Goal: Task Accomplishment & Management: Complete application form

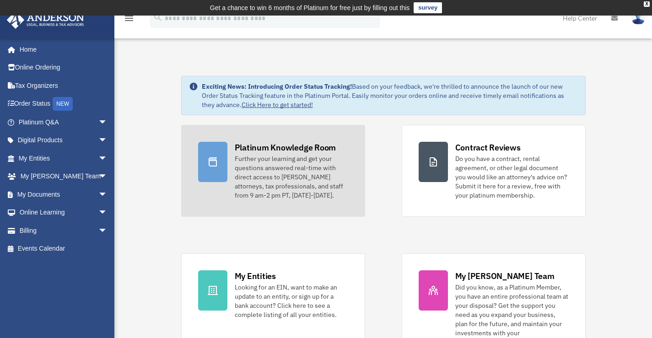
click at [243, 149] on div "Platinum Knowledge Room" at bounding box center [286, 147] width 102 height 11
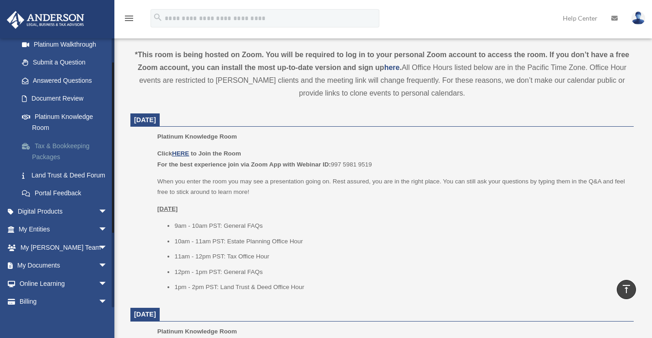
scroll to position [137, 0]
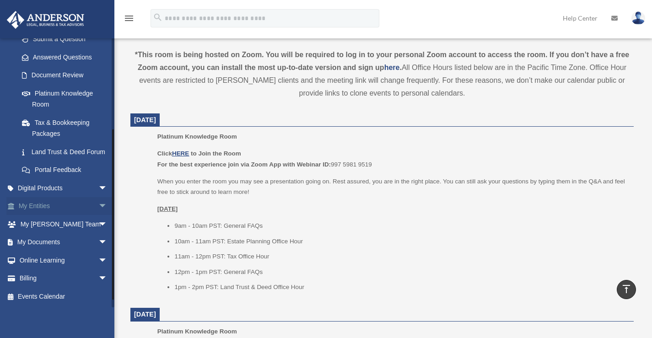
click at [98, 216] on span "arrow_drop_down" at bounding box center [107, 206] width 18 height 19
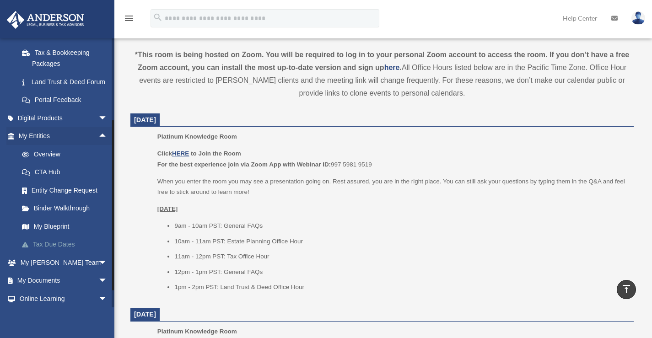
scroll to position [229, 0]
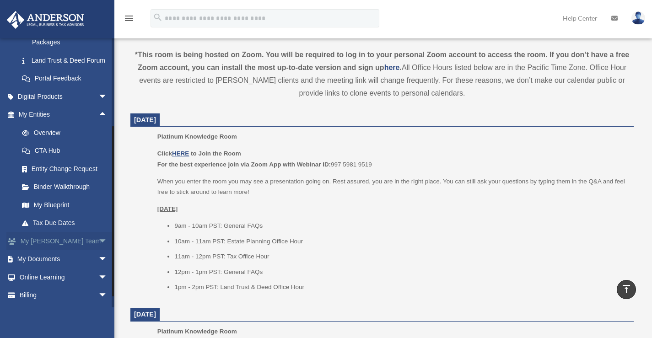
click at [98, 251] on span "arrow_drop_down" at bounding box center [107, 241] width 18 height 19
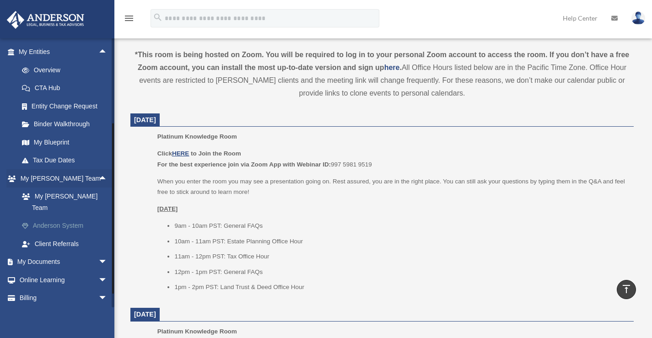
scroll to position [312, 0]
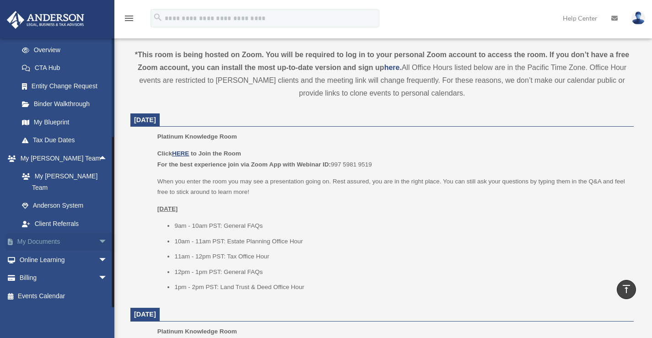
click at [98, 242] on span "arrow_drop_down" at bounding box center [107, 242] width 18 height 19
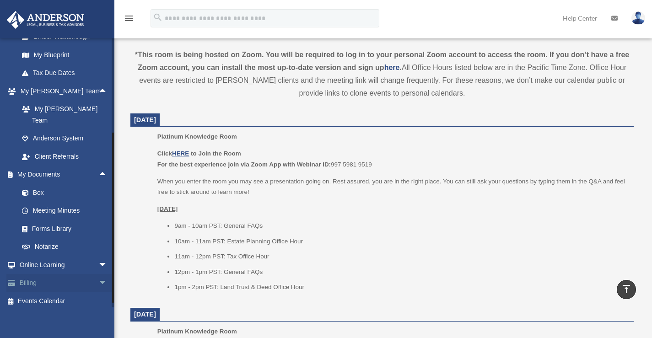
scroll to position [384, 0]
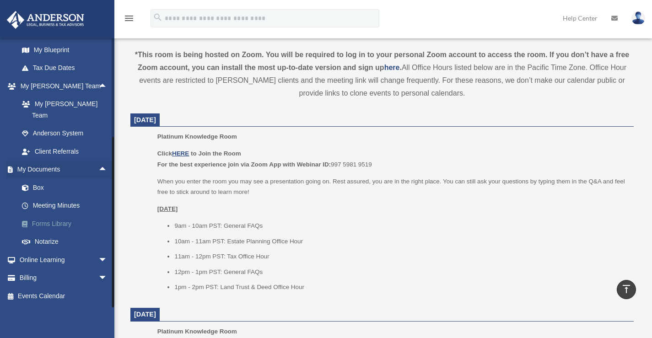
click at [56, 224] on link "Forms Library" at bounding box center [67, 224] width 108 height 18
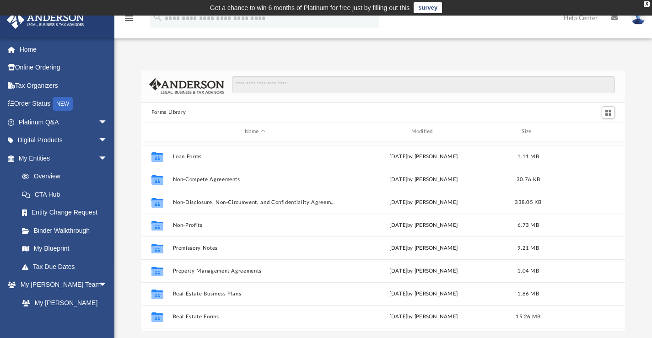
scroll to position [458, 0]
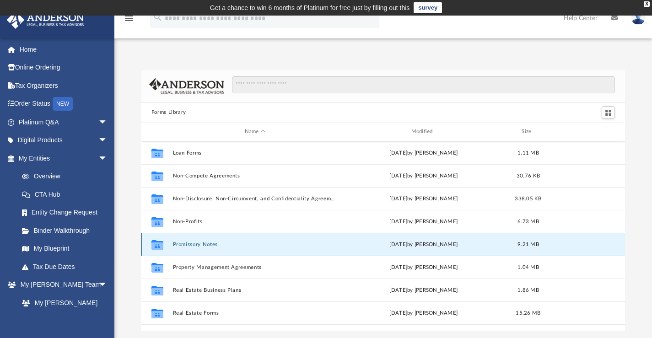
click at [202, 243] on button "Promissory Notes" at bounding box center [255, 244] width 165 height 6
click at [194, 244] on button "Promissory Notes" at bounding box center [255, 244] width 165 height 6
click at [183, 243] on button "Promissory Notes" at bounding box center [255, 244] width 165 height 6
click at [157, 245] on icon "grid" at bounding box center [157, 245] width 12 height 7
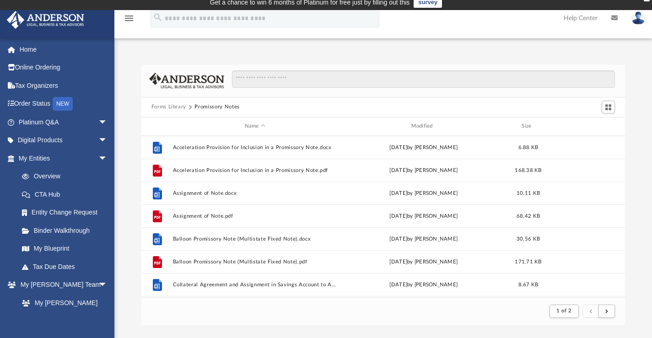
scroll to position [0, 0]
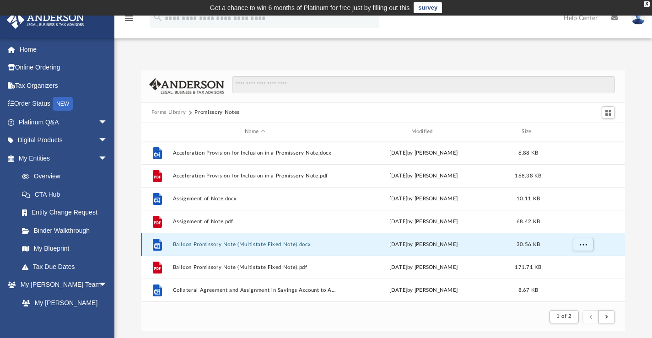
click at [256, 244] on button "Balloon Promissory Note (Multistate Fixed Note).docx" at bounding box center [255, 244] width 165 height 6
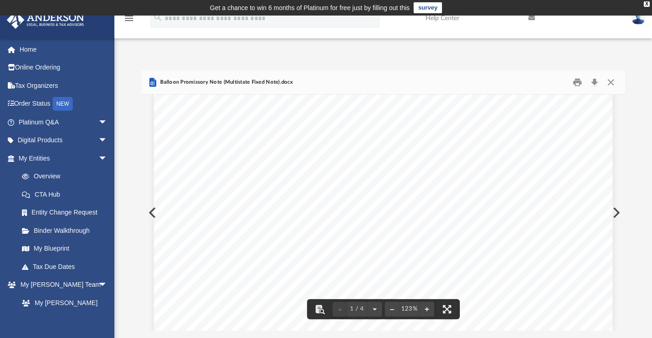
scroll to position [92, 0]
click at [231, 174] on div "BALLOON PROMISSORY NOTE - SECURED (Fixed Rate) THIS LOAN IS PAYABLE IN FULL AT …" at bounding box center [383, 307] width 459 height 594
click at [243, 174] on div "BALLOON PROMISSORY NOTE - SECURED (Fixed Rate) THIS LOAN IS PAYABLE IN FULL AT …" at bounding box center [383, 307] width 459 height 594
click at [596, 80] on button "Download" at bounding box center [594, 82] width 16 height 14
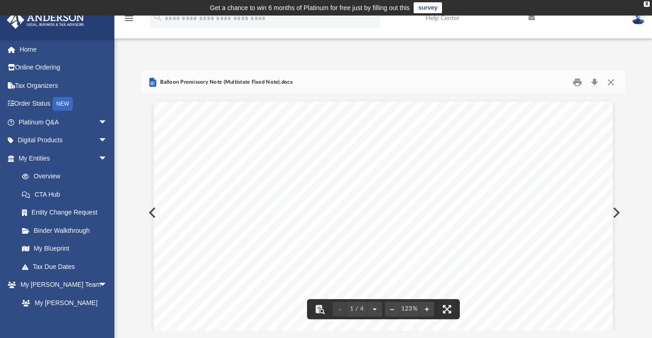
click at [645, 331] on div at bounding box center [645, 331] width 0 height 0
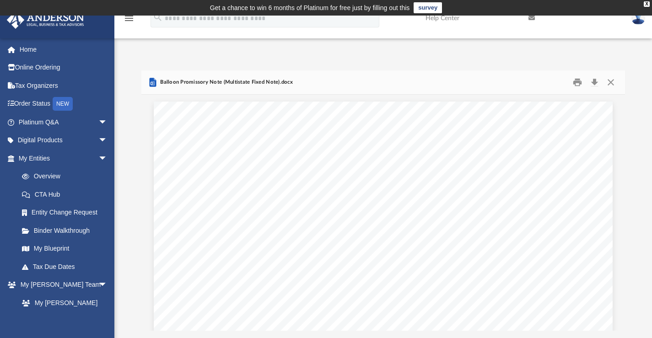
drag, startPoint x: 634, startPoint y: 317, endPoint x: 636, endPoint y: 84, distance: 232.9
click at [636, 84] on div "Forms Library Promissory Notes Name Modified Size File Acceleration Provision f…" at bounding box center [383, 200] width 538 height 260
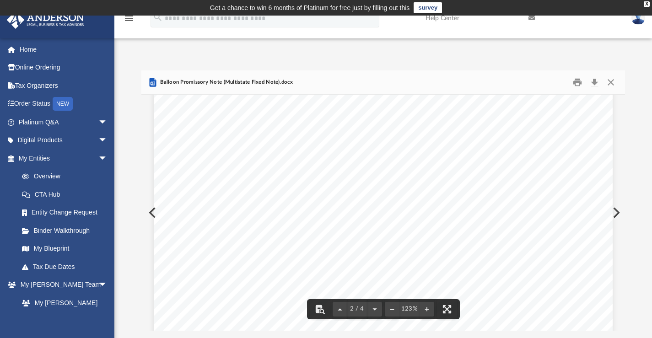
scroll to position [824, 0]
click at [98, 119] on span "arrow_drop_down" at bounding box center [107, 122] width 18 height 19
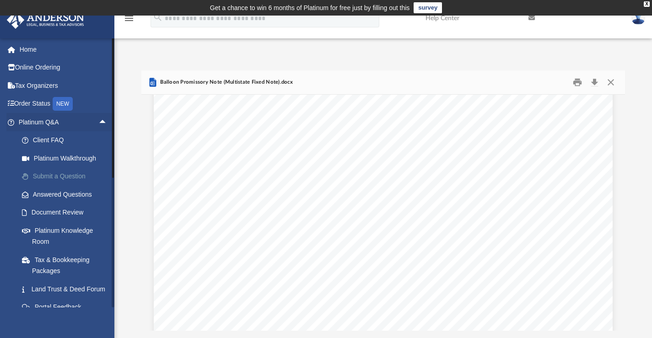
click at [65, 177] on link "Submit a Question" at bounding box center [67, 176] width 108 height 18
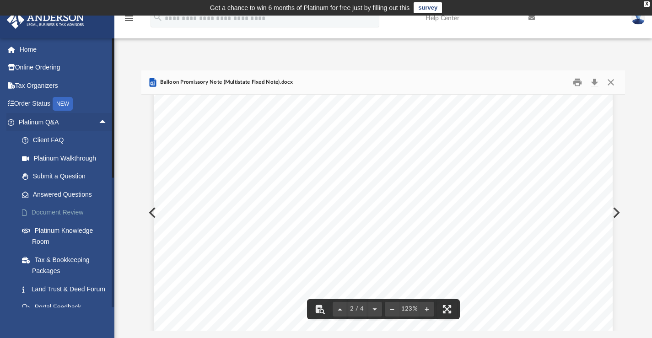
click at [74, 210] on link "Document Review" at bounding box center [67, 213] width 108 height 18
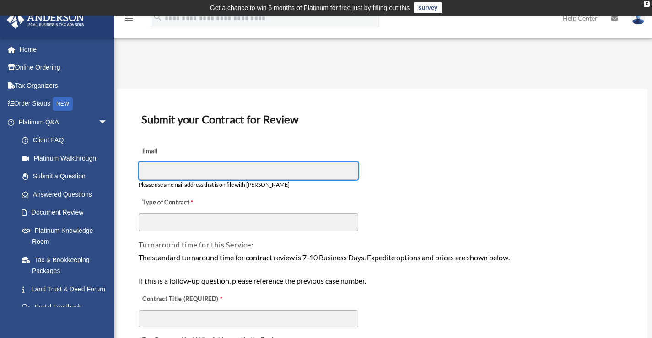
click at [172, 164] on input "Email" at bounding box center [249, 170] width 220 height 17
type input "**********"
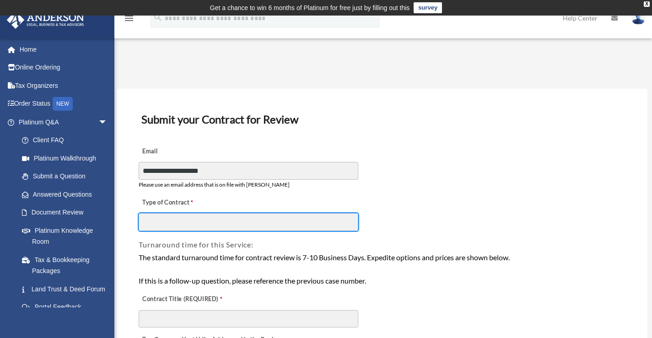
click at [180, 223] on input "Type of Contract" at bounding box center [249, 221] width 220 height 17
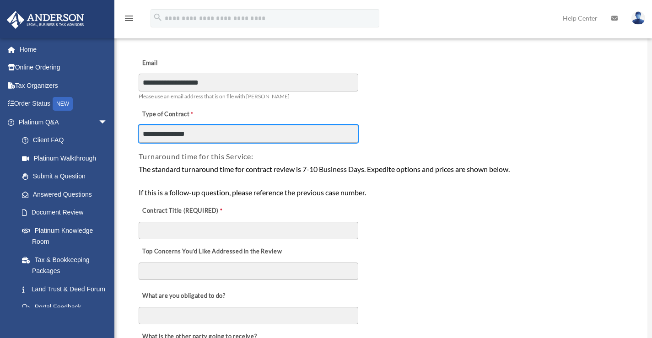
scroll to position [92, 0]
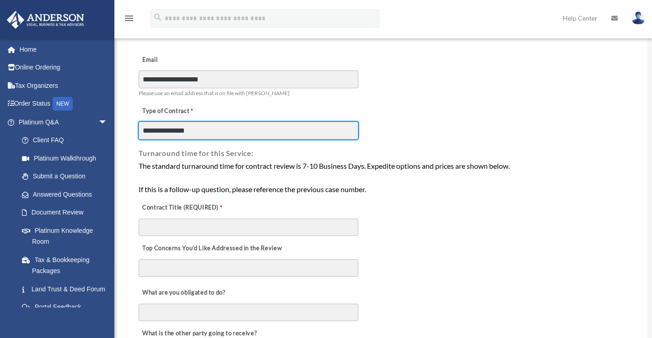
type input "**********"
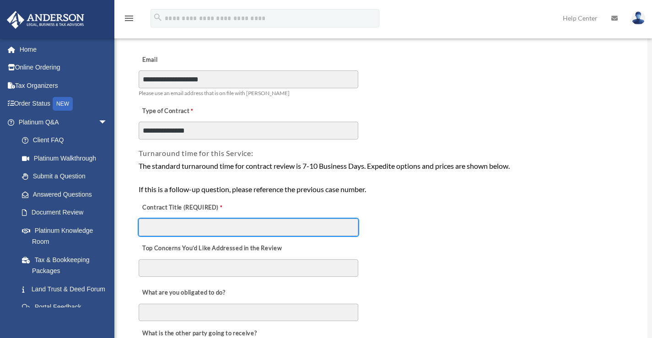
click at [212, 227] on input "Contract Title (REQUIRED)" at bounding box center [249, 227] width 220 height 17
click at [195, 229] on input "Contract Title (REQUIRED)" at bounding box center [249, 227] width 220 height 17
click at [292, 229] on input "Contract Title (REQUIRED)" at bounding box center [249, 227] width 220 height 17
click at [180, 230] on input "Contract Title (REQUIRED)" at bounding box center [249, 227] width 220 height 17
type input "**********"
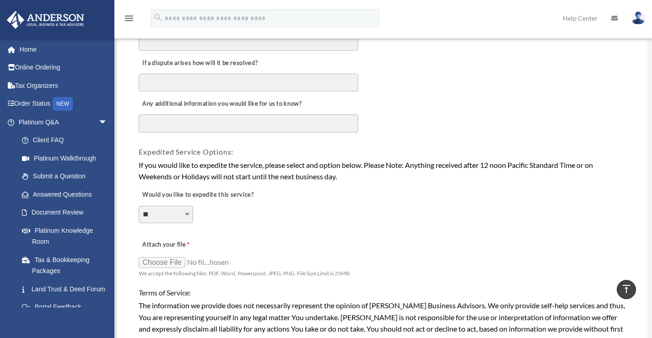
scroll to position [595, 0]
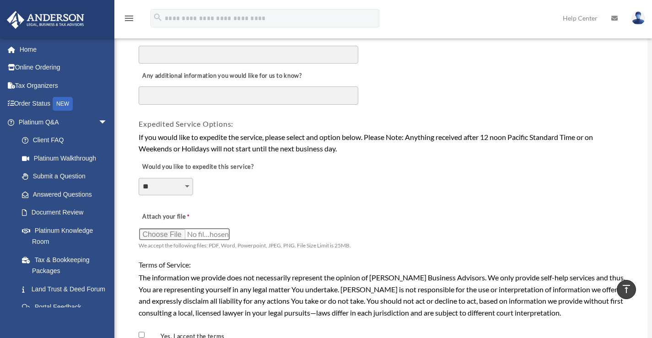
click at [167, 234] on input "Attach your file" at bounding box center [185, 234] width 92 height 13
type input "**********"
click at [227, 92] on textarea "Any additional information you would like for us to know?" at bounding box center [249, 95] width 220 height 18
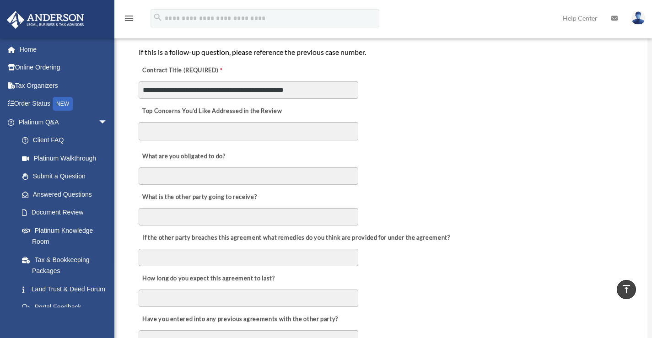
scroll to position [137, 0]
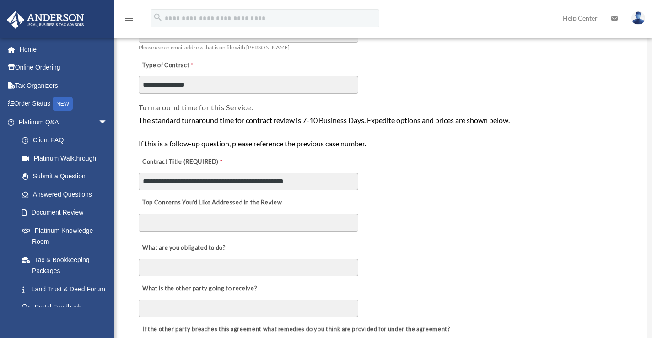
click at [204, 219] on textarea "Top Concerns You’d Like Addressed in the Review" at bounding box center [249, 223] width 220 height 18
click at [165, 221] on textarea "Top Concerns You’d Like Addressed in the Review" at bounding box center [249, 223] width 220 height 18
paste textarea "**********"
click at [325, 223] on textarea "Top Concerns You’d Like Addressed in the Review" at bounding box center [249, 223] width 220 height 18
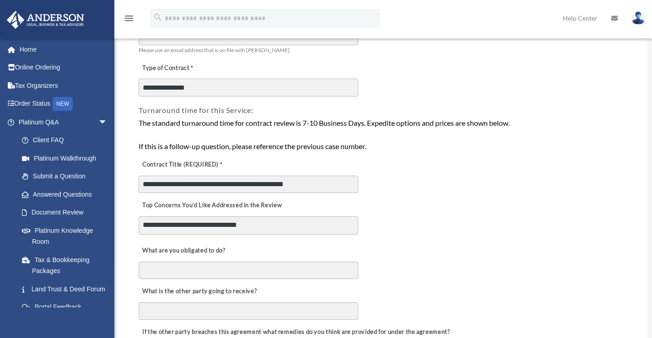
scroll to position [137, 0]
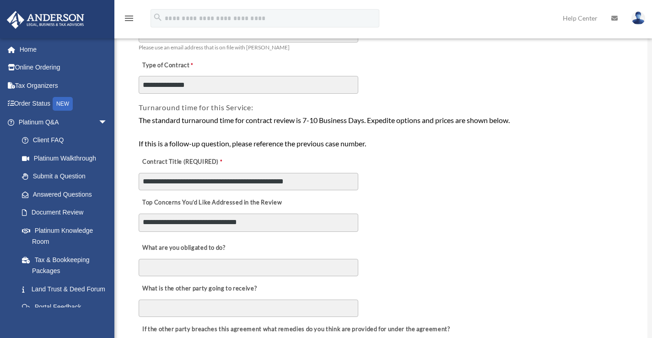
type textarea "**********"
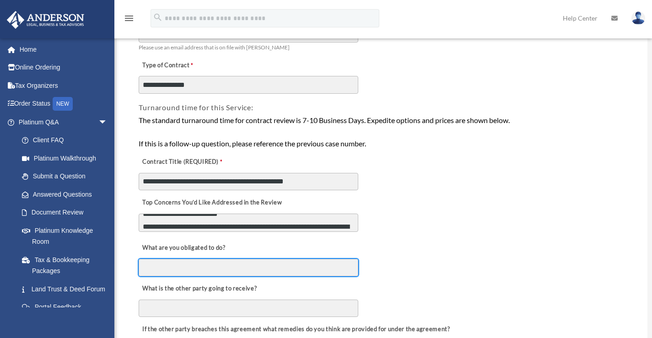
click at [188, 268] on input "What are you obligated to do?" at bounding box center [249, 267] width 220 height 17
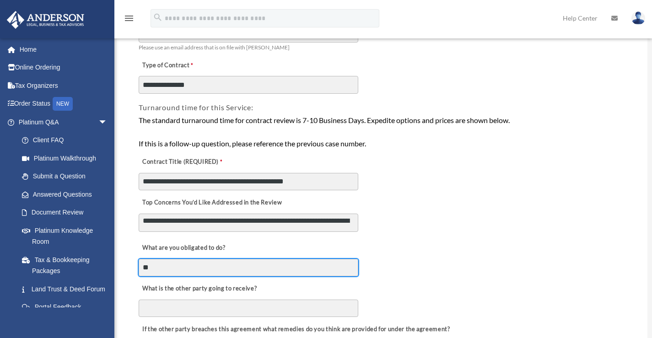
type input "*"
click at [216, 260] on input "What are you obligated to do?" at bounding box center [249, 267] width 220 height 17
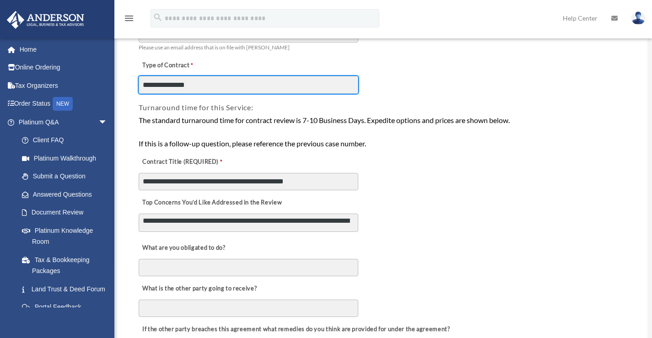
click at [212, 88] on input "**********" at bounding box center [249, 84] width 220 height 17
type input "**********"
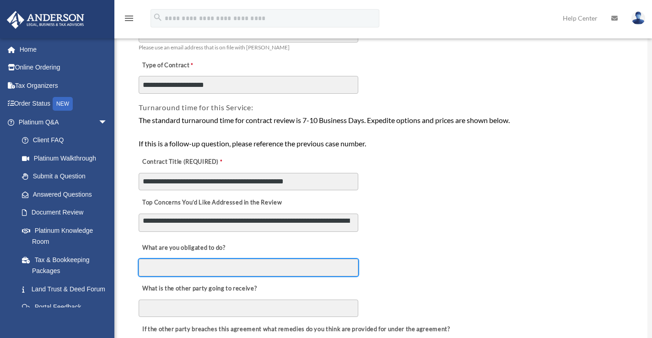
click at [216, 267] on input "What are you obligated to do?" at bounding box center [249, 267] width 220 height 17
type input "**********"
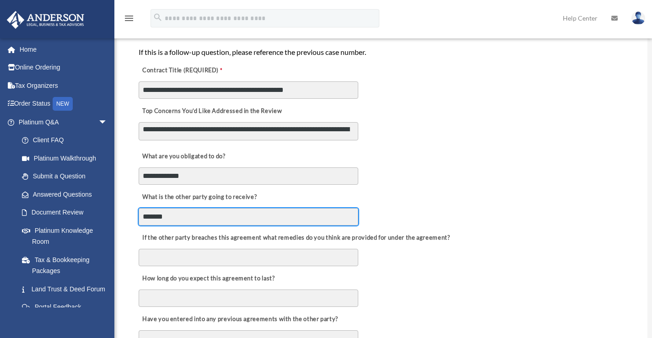
scroll to position [275, 0]
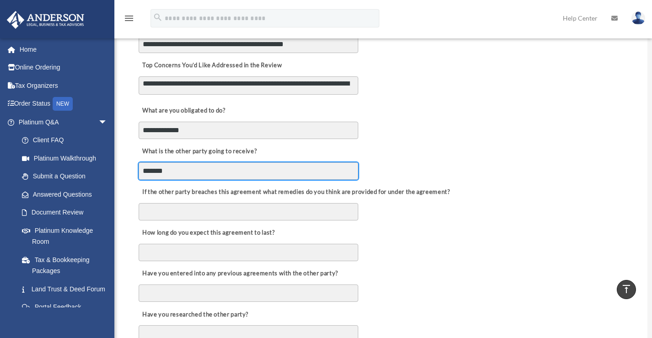
drag, startPoint x: 184, startPoint y: 171, endPoint x: 134, endPoint y: 171, distance: 49.4
click at [134, 171] on div "**********" at bounding box center [382, 317] width 531 height 1007
type input "**********"
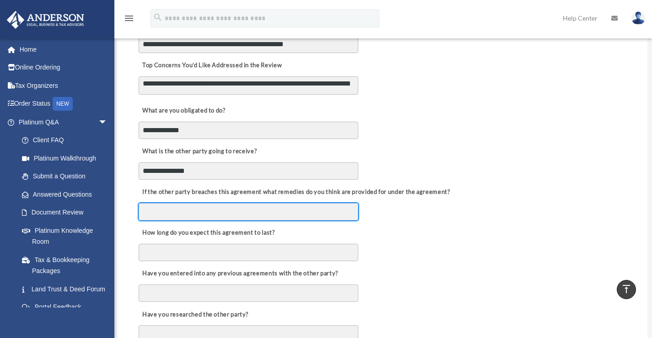
click at [183, 207] on input "If the other party breaches this agreement what remedies do you think are provi…" at bounding box center [249, 211] width 220 height 17
type input "*********"
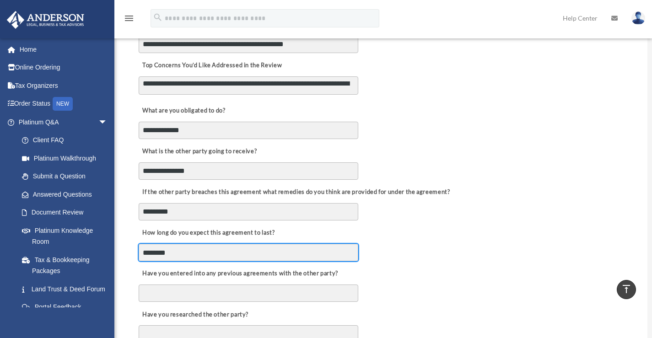
type input "********"
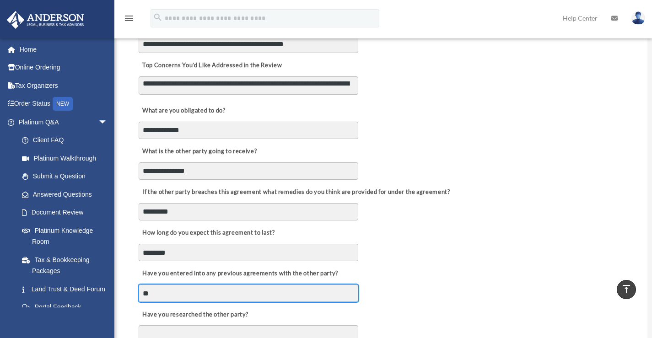
type input "**"
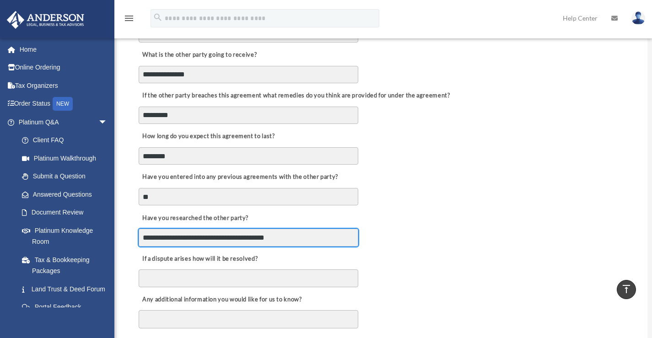
scroll to position [417, 0]
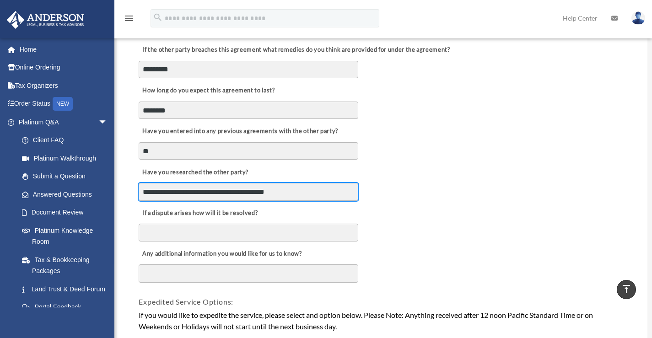
type input "**********"
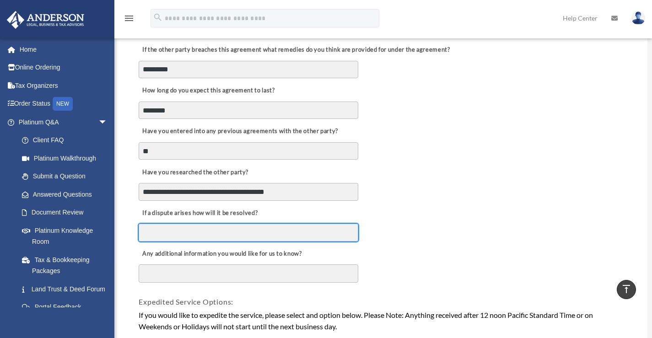
click at [223, 235] on input "If a dispute arises how will it be resolved?" at bounding box center [249, 232] width 220 height 17
type input "**********"
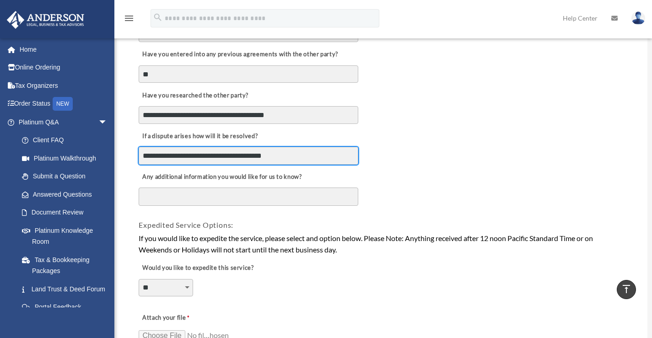
scroll to position [508, 0]
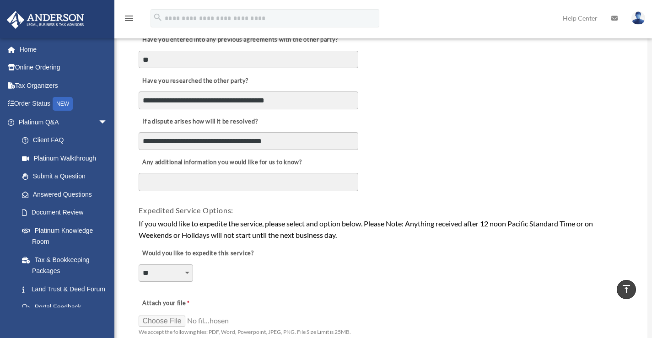
click at [172, 184] on textarea "Any additional information you would like for us to know?" at bounding box center [249, 182] width 220 height 18
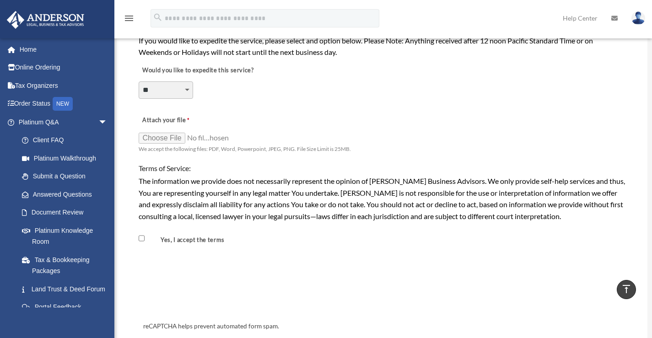
scroll to position [737, 0]
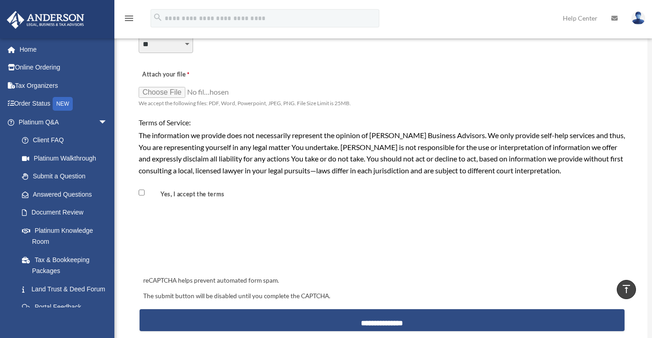
type textarea "**********"
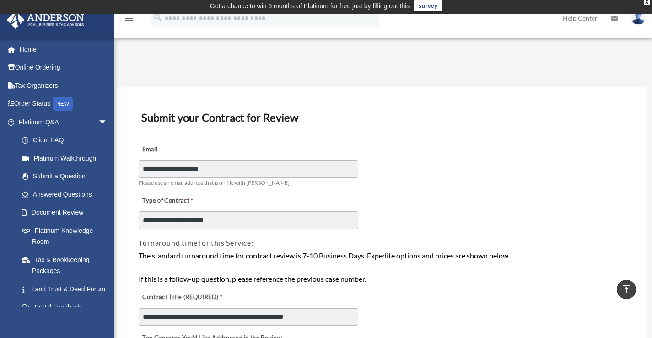
scroll to position [0, 0]
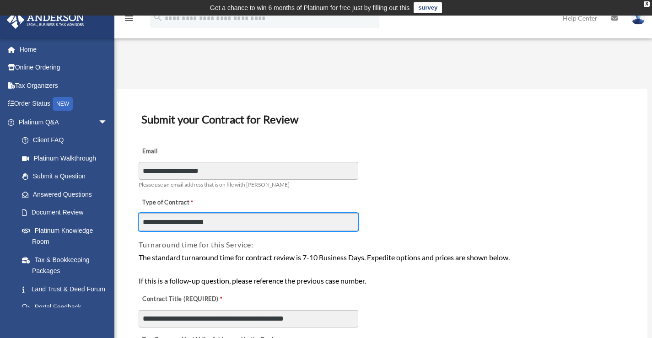
click at [207, 221] on input "**********" at bounding box center [249, 221] width 220 height 17
type input "**********"
click at [436, 189] on div "**********" at bounding box center [382, 165] width 488 height 51
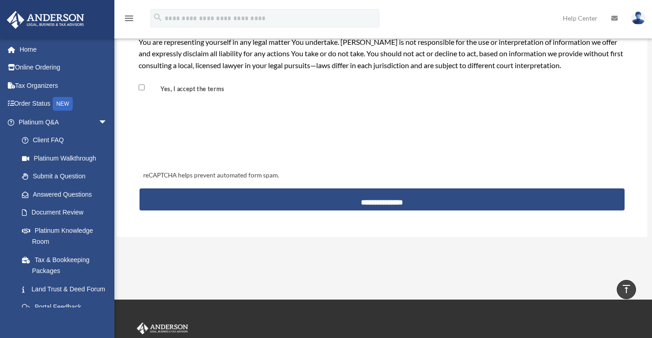
scroll to position [870, 0]
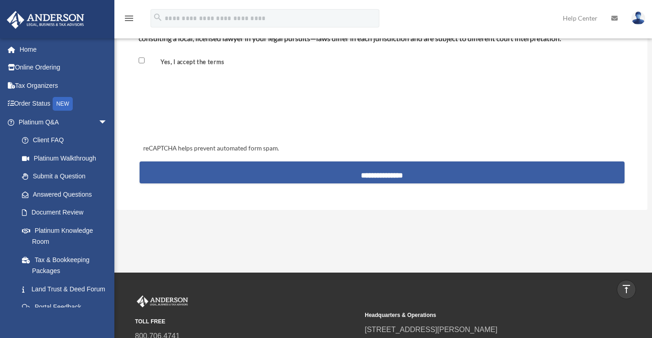
click at [391, 175] on input "**********" at bounding box center [382, 173] width 485 height 22
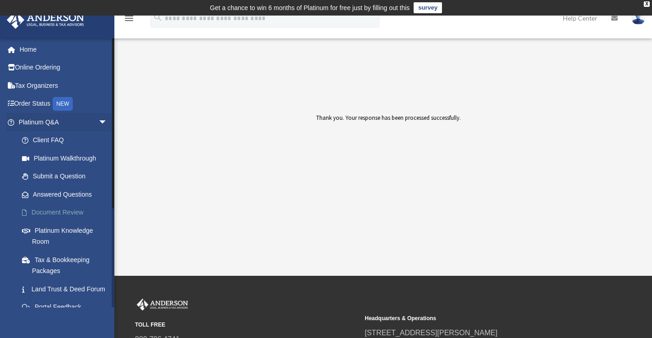
click at [72, 213] on link "Document Review" at bounding box center [67, 213] width 108 height 18
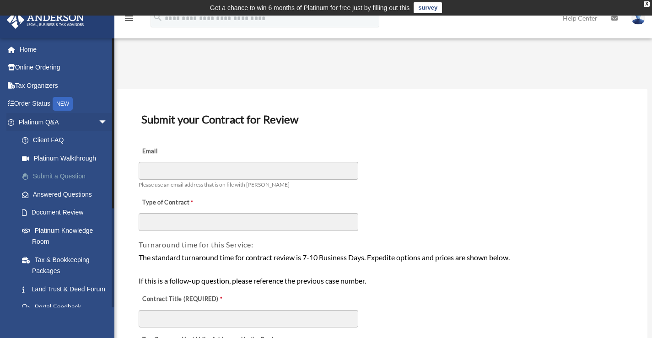
click at [67, 176] on link "Submit a Question" at bounding box center [67, 176] width 108 height 18
click at [56, 157] on link "Platinum Walkthrough" at bounding box center [67, 158] width 108 height 18
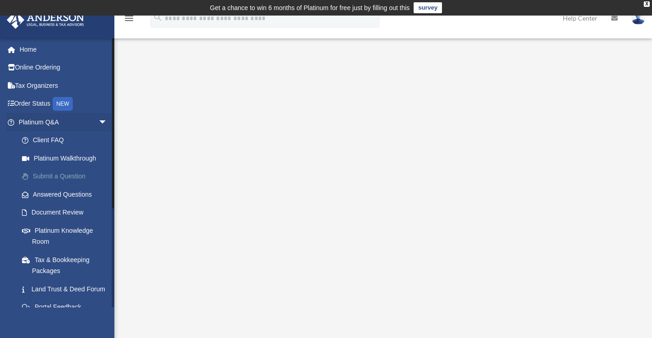
click at [71, 177] on link "Submit a Question" at bounding box center [67, 176] width 108 height 18
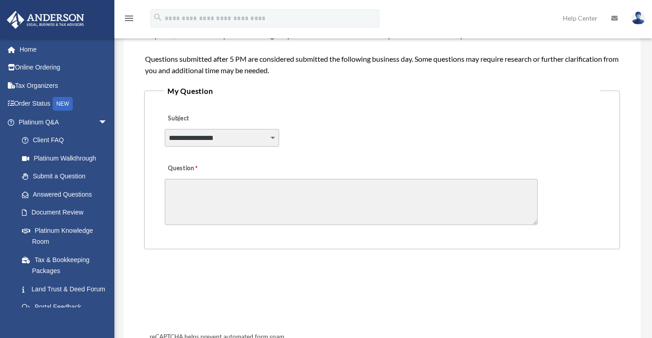
scroll to position [199, 0]
click at [269, 136] on select "**********" at bounding box center [222, 137] width 114 height 17
select select "******"
click at [165, 129] on select "**********" at bounding box center [222, 137] width 114 height 17
click at [240, 186] on textarea "Question" at bounding box center [351, 201] width 373 height 46
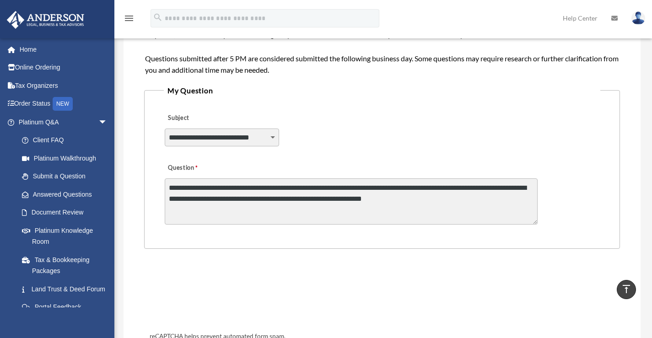
type textarea "**********"
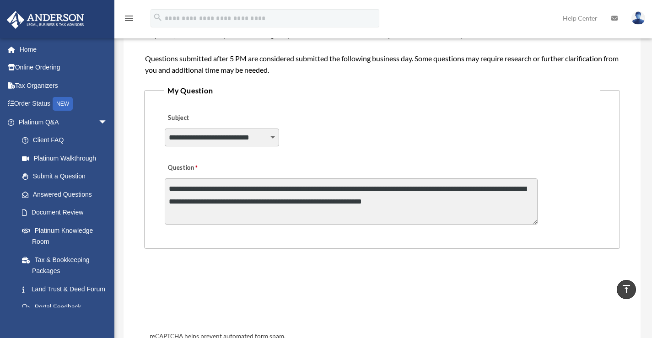
click at [351, 117] on div "**********" at bounding box center [382, 132] width 437 height 50
click at [33, 50] on link "Home" at bounding box center [63, 49] width 115 height 18
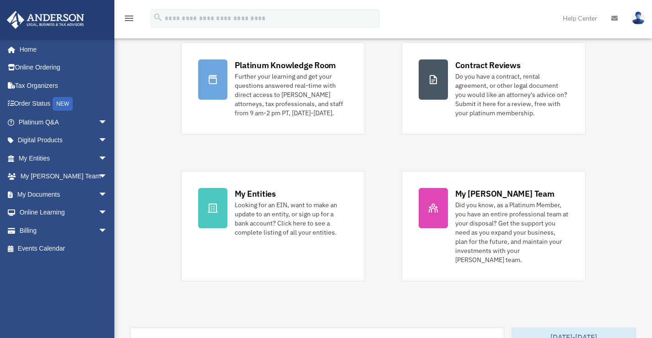
scroll to position [92, 0]
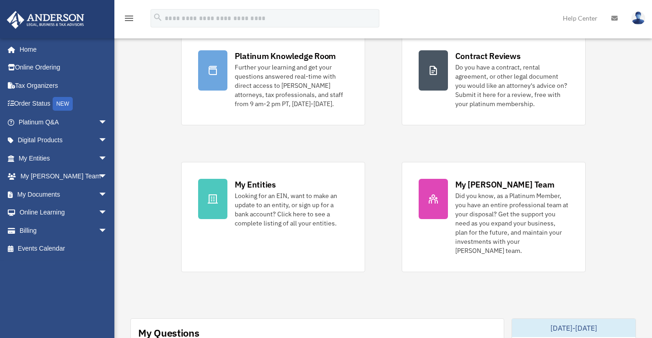
click at [98, 155] on span "arrow_drop_down" at bounding box center [107, 158] width 18 height 19
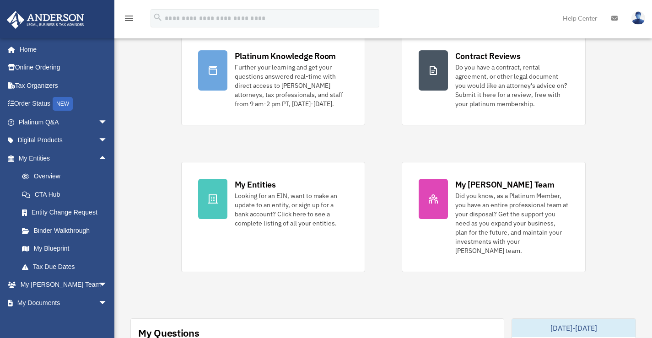
click at [58, 176] on link "Overview" at bounding box center [67, 176] width 108 height 18
click at [98, 122] on span "arrow_drop_down" at bounding box center [107, 122] width 18 height 19
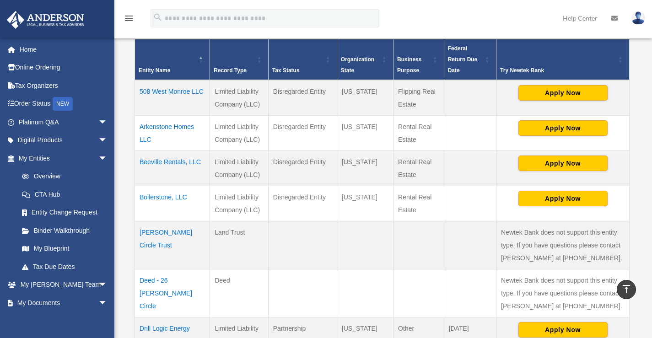
scroll to position [183, 0]
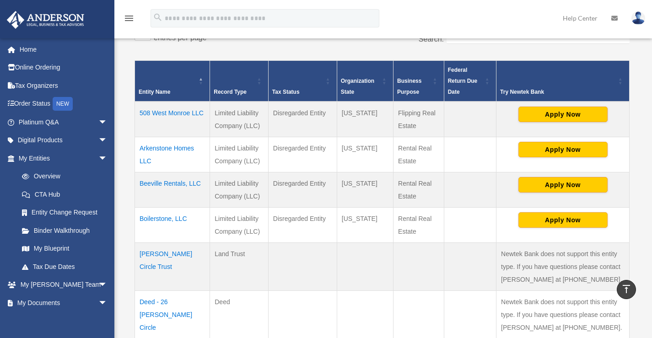
click at [128, 121] on div "Entities, Trusts, and Deeds Active Entities Inactive Entities Active Trusts Ina…" at bounding box center [382, 203] width 517 height 635
drag, startPoint x: 387, startPoint y: 28, endPoint x: 379, endPoint y: 21, distance: 11.0
click at [387, 28] on div "menu search Site Menu add [EMAIL_ADDRESS][DOMAIN_NAME] My Profile Reset Passwor…" at bounding box center [326, 22] width 638 height 31
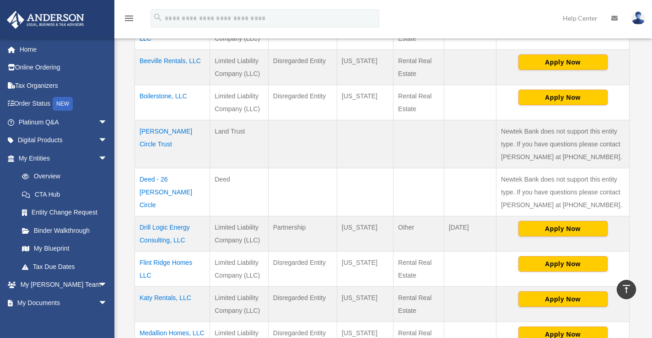
scroll to position [320, 0]
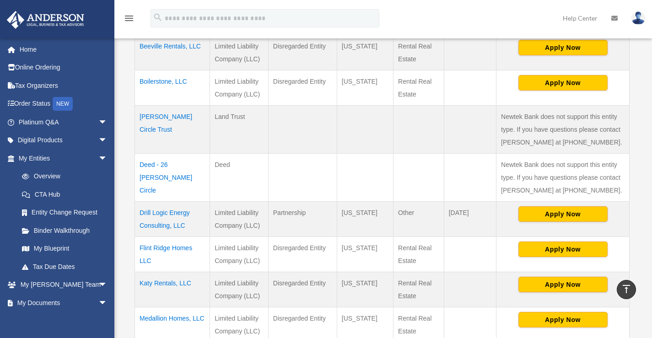
click at [121, 163] on div "Entities, Trusts, and Deeds Active Entities Inactive Entities Active Trusts Ina…" at bounding box center [382, 65] width 531 height 635
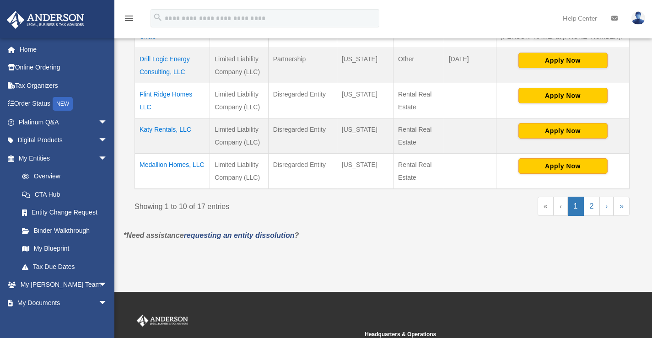
scroll to position [503, 0]
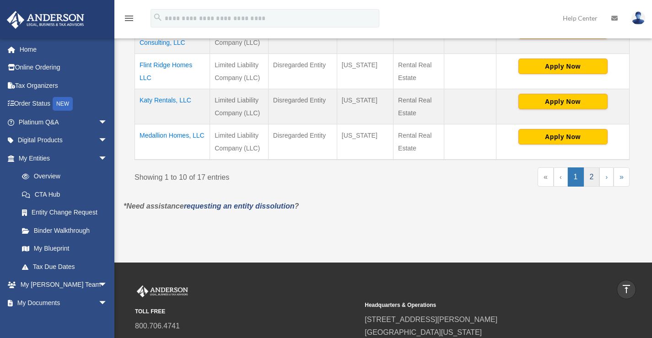
click at [590, 172] on link "2" at bounding box center [592, 176] width 16 height 19
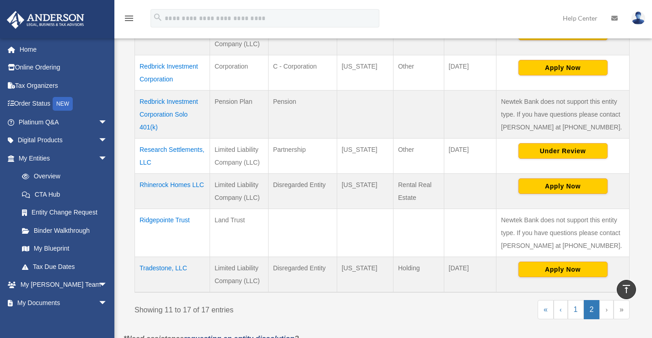
scroll to position [219, 0]
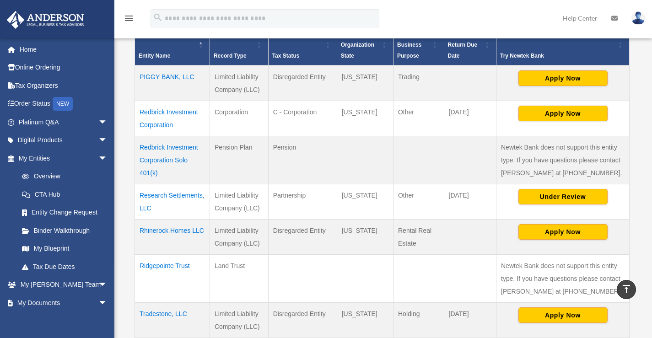
click at [118, 183] on div "Entities, Trusts, and Deeds Active Entities Inactive Entities Active Trusts Ina…" at bounding box center [382, 113] width 531 height 529
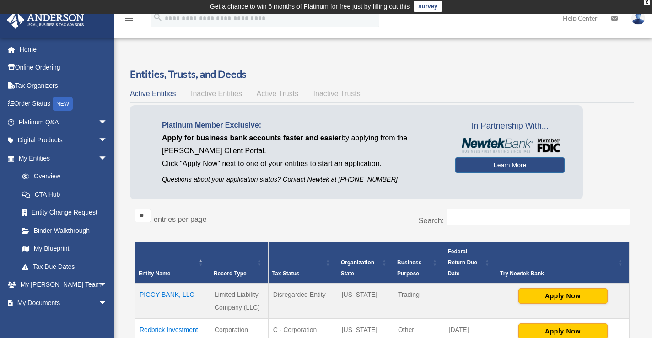
scroll to position [0, 0]
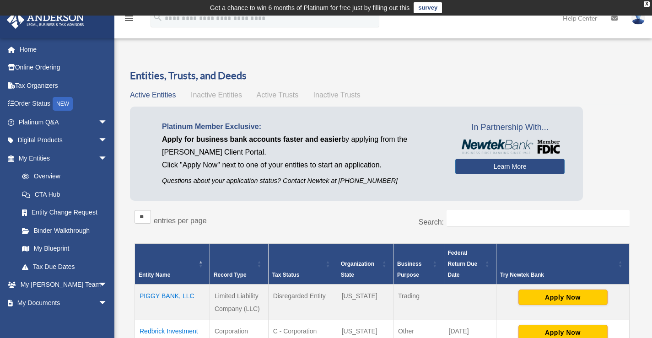
click at [637, 67] on div at bounding box center [558, 63] width 163 height 11
click at [202, 97] on span "Inactive Entities" at bounding box center [216, 95] width 51 height 8
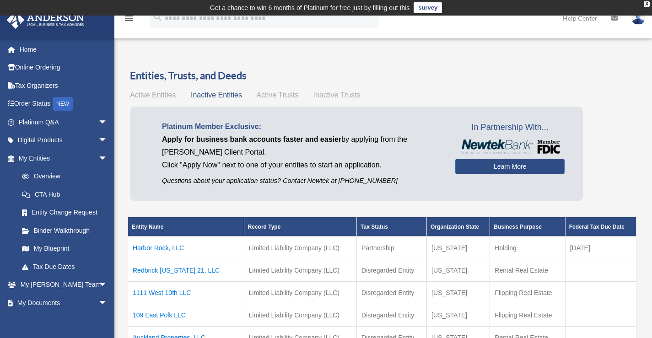
click at [278, 96] on span "Active Trusts" at bounding box center [278, 95] width 42 height 8
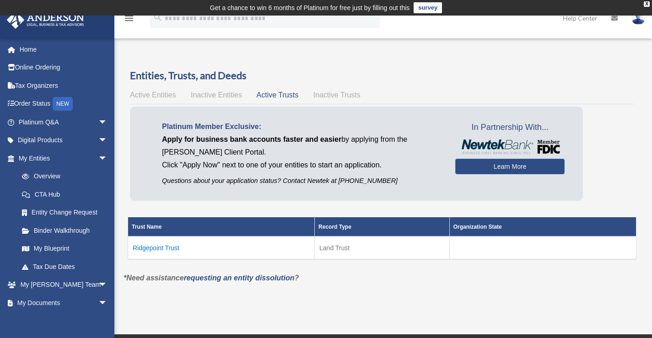
click at [330, 92] on span "Inactive Trusts" at bounding box center [336, 95] width 47 height 8
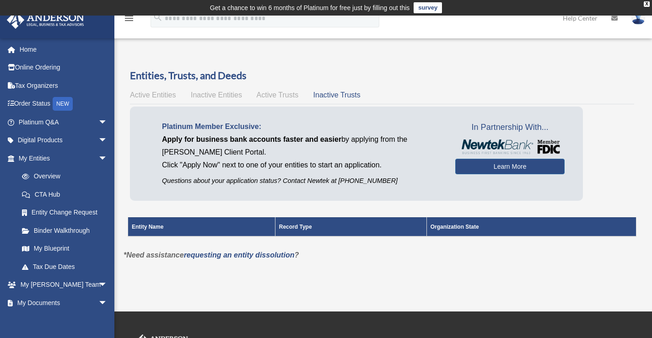
click at [286, 96] on span "Active Trusts" at bounding box center [278, 95] width 42 height 8
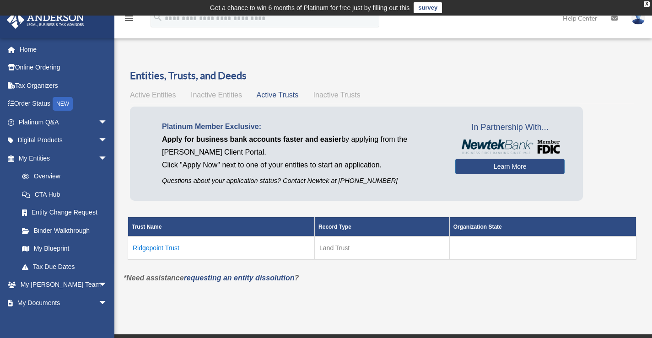
click at [165, 245] on td "Ridgepoint Trust" at bounding box center [221, 248] width 187 height 23
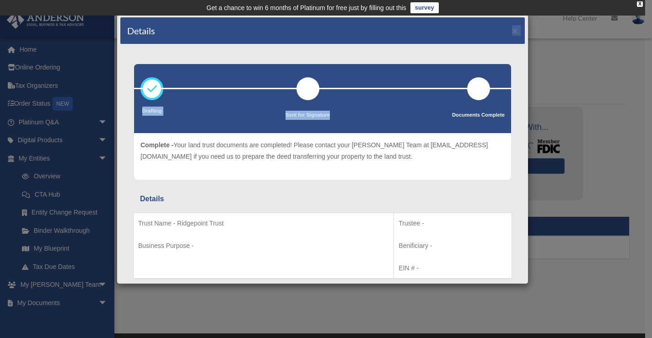
drag, startPoint x: 365, startPoint y: 23, endPoint x: 328, endPoint y: 107, distance: 91.4
click at [328, 107] on div "Details × Drafting" at bounding box center [323, 149] width 412 height 270
click at [44, 212] on div "Details × Drafting Sent for Signature" at bounding box center [326, 169] width 652 height 338
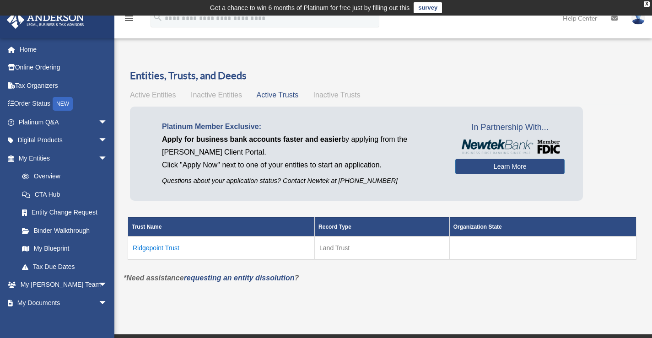
click at [227, 97] on span "Inactive Entities" at bounding box center [216, 95] width 51 height 8
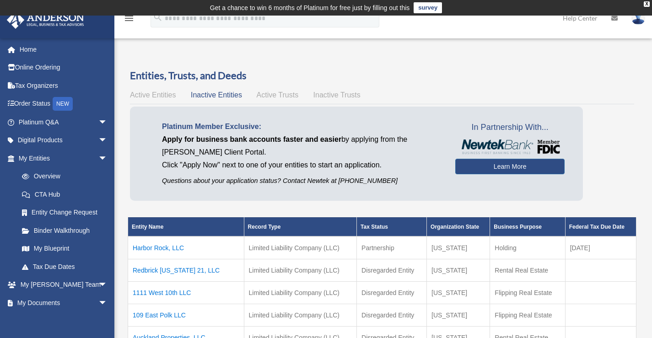
click at [145, 97] on span "Active Entities" at bounding box center [153, 95] width 46 height 8
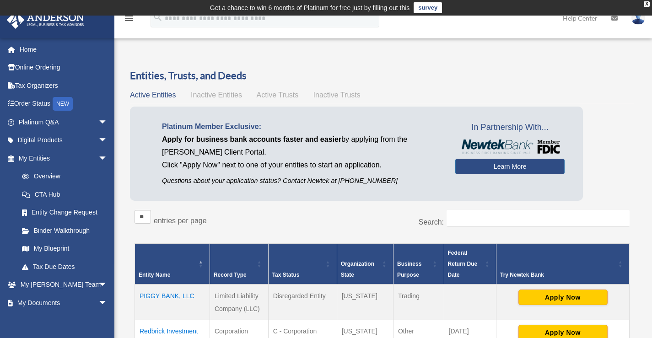
click at [124, 169] on div "Entities, Trusts, and Deeds Active Entities Inactive Entities Active Trusts Ina…" at bounding box center [382, 333] width 517 height 529
click at [293, 95] on span "Active Trusts" at bounding box center [278, 95] width 42 height 8
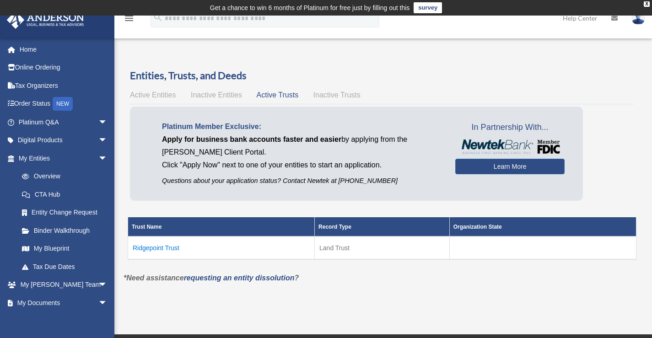
click at [216, 93] on span "Inactive Entities" at bounding box center [216, 95] width 51 height 8
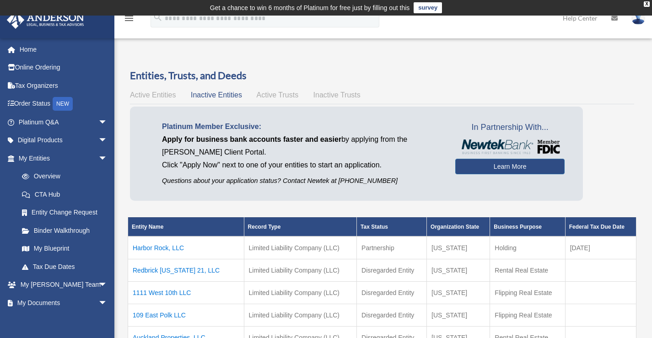
click at [129, 162] on div "Entities, Trusts, and Deeds Active Entities Inactive Entities Active Trusts Ina…" at bounding box center [382, 238] width 517 height 338
click at [57, 175] on link "Overview" at bounding box center [67, 176] width 108 height 18
click at [54, 193] on link "CTA Hub" at bounding box center [67, 194] width 108 height 18
click at [67, 209] on link "Entity Change Request" at bounding box center [67, 213] width 108 height 18
click at [76, 230] on link "Binder Walkthrough" at bounding box center [67, 230] width 108 height 18
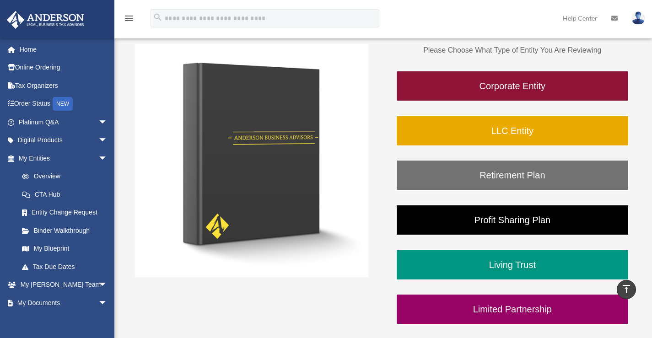
scroll to position [140, 0]
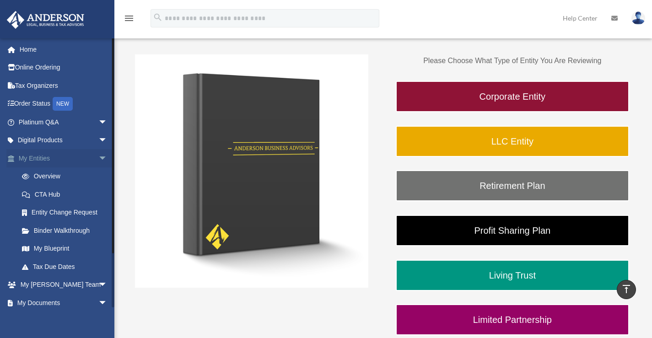
click at [98, 158] on span "arrow_drop_down" at bounding box center [107, 158] width 18 height 19
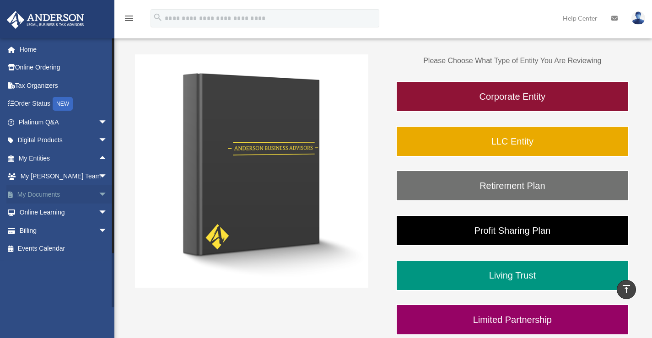
click at [98, 192] on span "arrow_drop_down" at bounding box center [107, 194] width 18 height 19
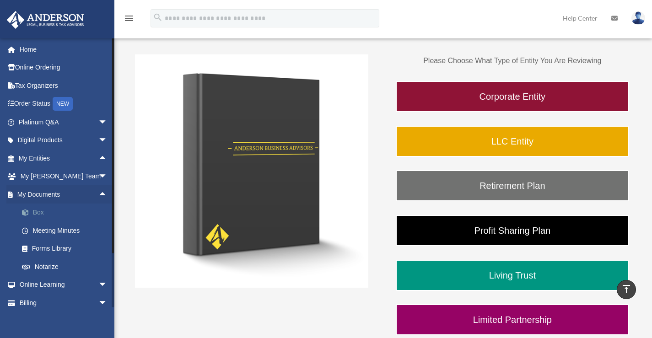
click at [43, 215] on link "Box" at bounding box center [67, 213] width 108 height 18
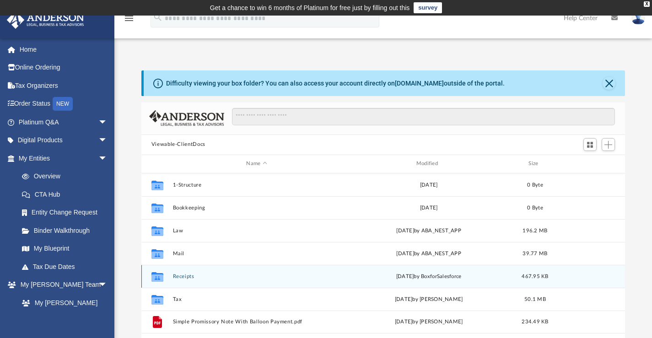
scroll to position [201, 477]
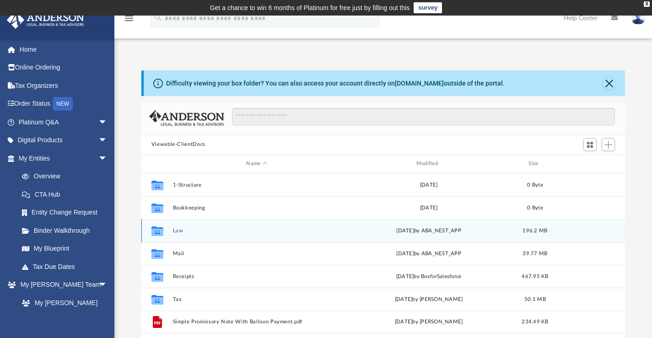
click at [178, 230] on button "Law" at bounding box center [257, 230] width 168 height 6
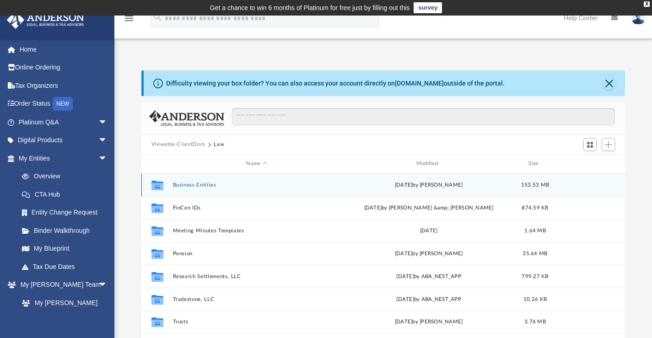
click at [205, 183] on button "Business Entities" at bounding box center [257, 185] width 168 height 6
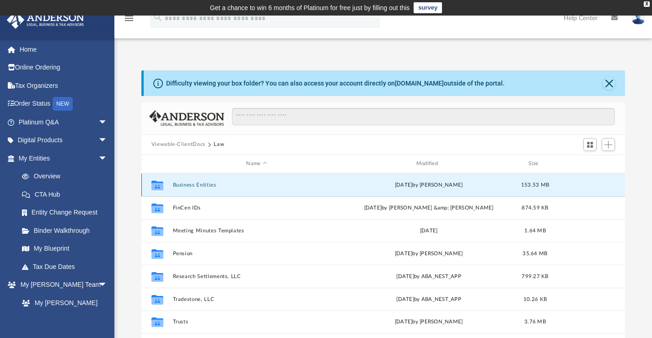
click at [205, 183] on button "Business Entities" at bounding box center [257, 185] width 168 height 6
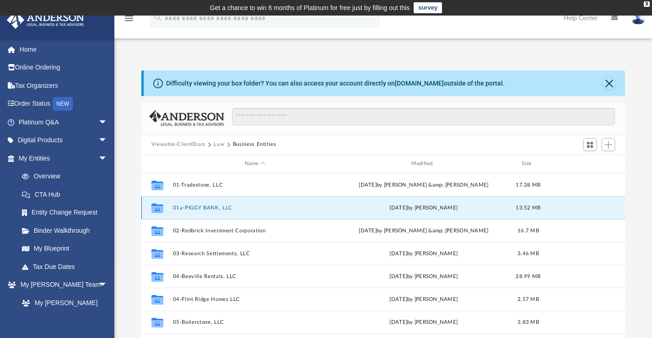
click at [211, 208] on button "01a-PIGGY BANK, LLC" at bounding box center [255, 208] width 165 height 6
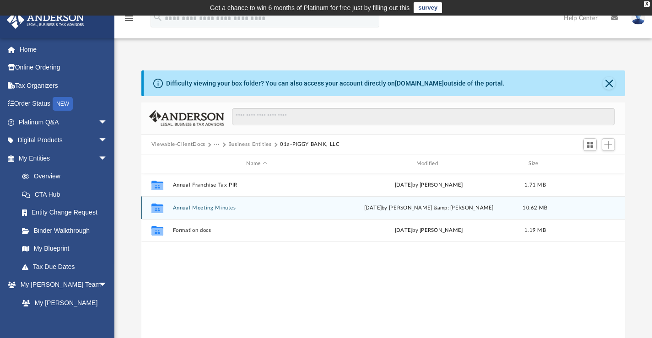
click at [217, 208] on button "Annual Meeting Minutes" at bounding box center [257, 208] width 168 height 6
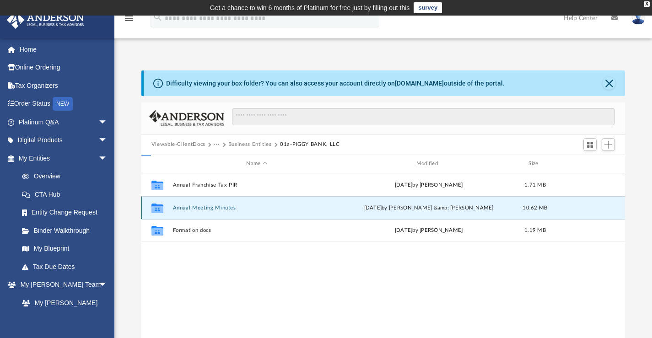
click at [217, 208] on button "Annual Meeting Minutes" at bounding box center [257, 208] width 168 height 6
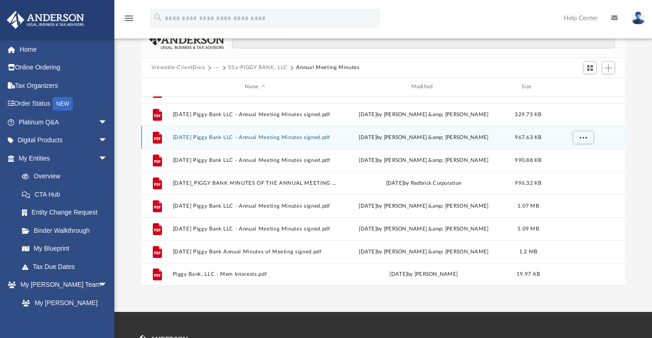
scroll to position [92, 0]
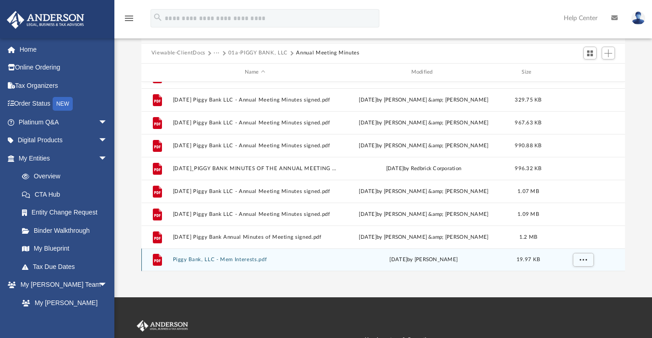
click at [247, 259] on button "Piggy Bank, LLC - Mem Interests.pdf" at bounding box center [255, 260] width 165 height 6
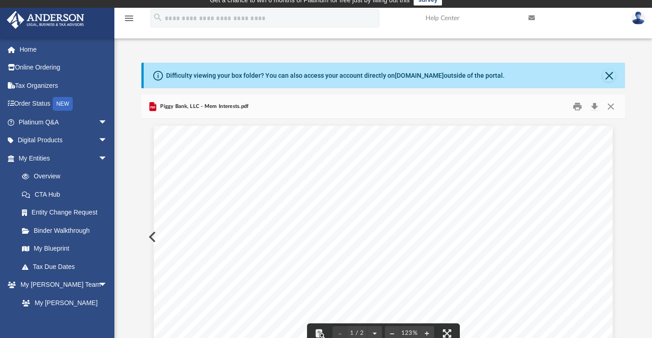
scroll to position [0, 0]
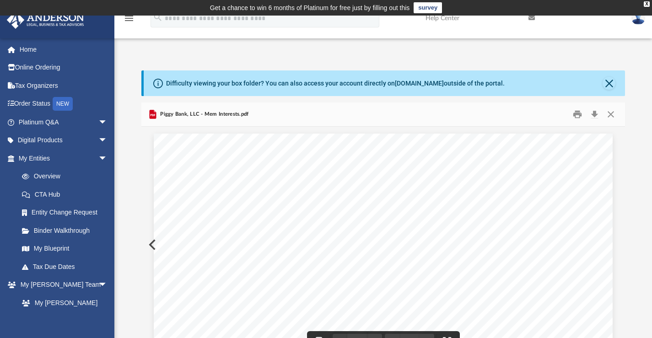
click at [140, 148] on div "Difficulty viewing your box folder? You can also access your account directly o…" at bounding box center [383, 216] width 538 height 292
click at [611, 82] on button "Close" at bounding box center [609, 83] width 13 height 13
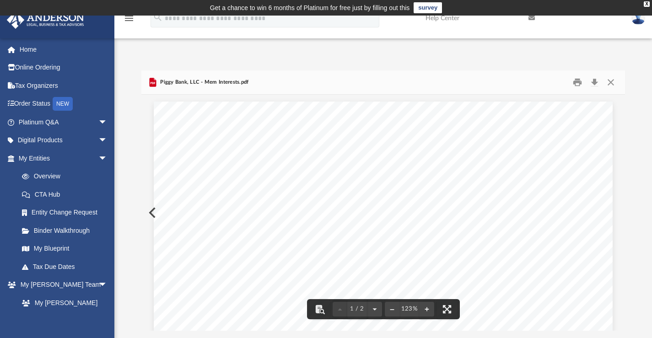
click at [128, 131] on div "Difficulty viewing your box folder? You can also access your account directly o…" at bounding box center [383, 200] width 538 height 260
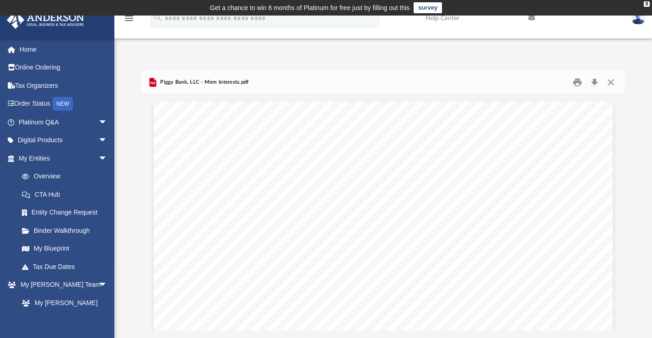
click at [126, 141] on div "Difficulty viewing your box folder? You can also access your account directly o…" at bounding box center [383, 200] width 538 height 260
